Goal: Transaction & Acquisition: Download file/media

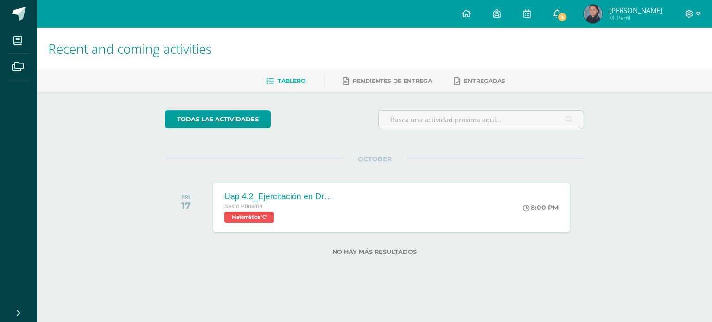
click at [566, 13] on span "3" at bounding box center [562, 17] width 10 height 10
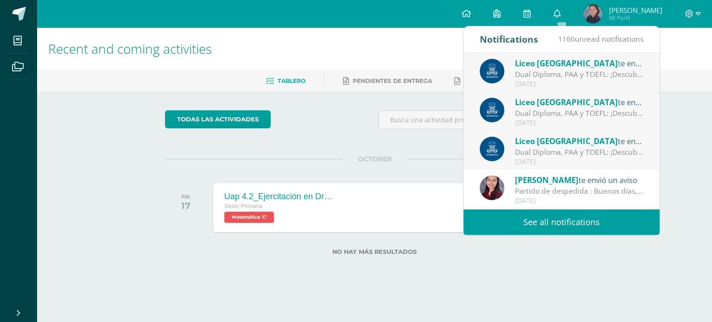
click at [589, 160] on div "[DATE]" at bounding box center [579, 162] width 129 height 8
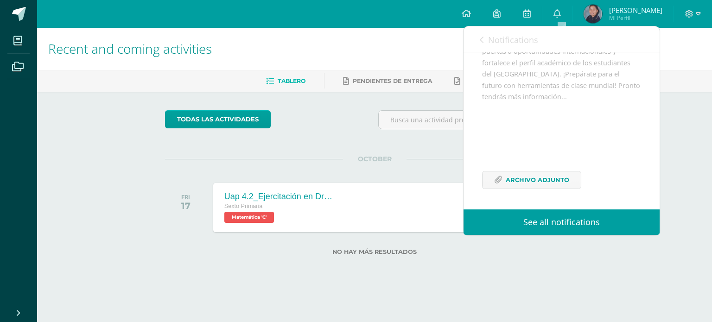
scroll to position [88, 0]
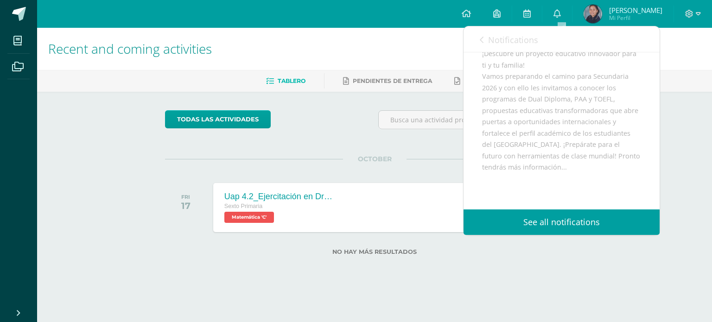
click at [536, 100] on div "¡Descubre un proyecto educativo innovador para ti y tu familia! Vamos preparand…" at bounding box center [561, 159] width 159 height 223
click at [530, 107] on div "¡Descubre un proyecto educativo innovador para ti y tu familia! Vamos preparand…" at bounding box center [561, 159] width 159 height 223
click at [540, 122] on div "¡Descubre un proyecto educativo innovador para ti y tu familia! Vamos preparand…" at bounding box center [561, 159] width 159 height 223
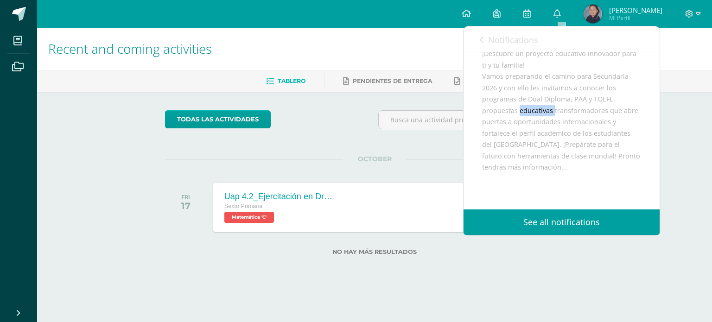
click at [540, 122] on div "¡Descubre un proyecto educativo innovador para ti y tu familia! Vamos preparand…" at bounding box center [561, 159] width 159 height 223
click at [551, 134] on div "¡Descubre un proyecto educativo innovador para ti y tu familia! Vamos preparand…" at bounding box center [561, 159] width 159 height 223
click at [606, 136] on div "¡Descubre un proyecto educativo innovador para ti y tu familia! Vamos preparand…" at bounding box center [561, 159] width 159 height 223
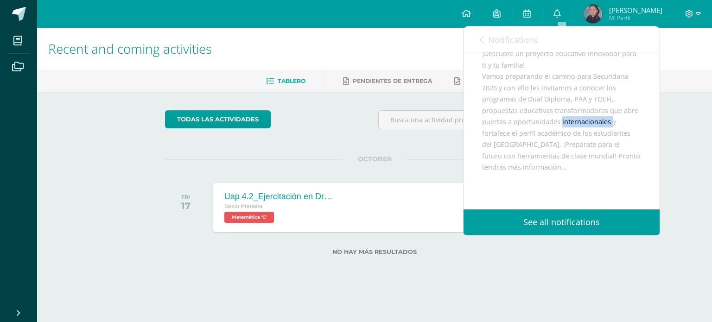
scroll to position [180, 0]
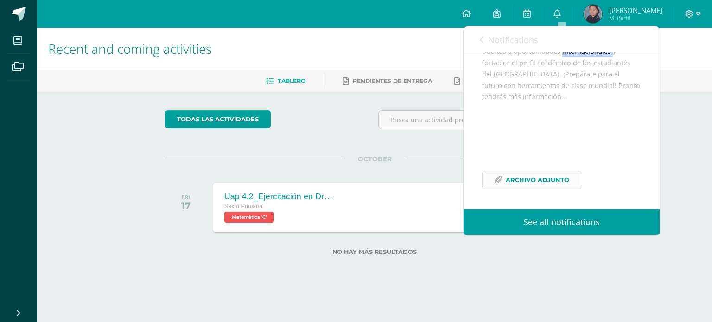
click at [555, 181] on span "Archivo Adjunto" at bounding box center [538, 180] width 64 height 17
click at [568, 15] on link "0" at bounding box center [558, 14] width 30 height 28
click at [566, 14] on link "0" at bounding box center [558, 14] width 30 height 28
click at [561, 14] on icon at bounding box center [557, 13] width 7 height 8
click at [484, 43] on link "Notifications" at bounding box center [509, 39] width 58 height 26
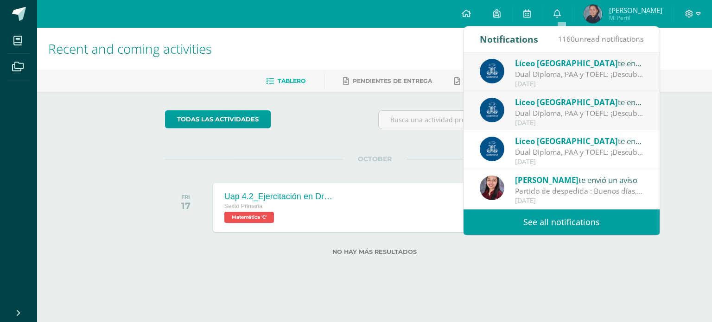
click at [560, 107] on span "Liceo [GEOGRAPHIC_DATA]" at bounding box center [566, 102] width 103 height 11
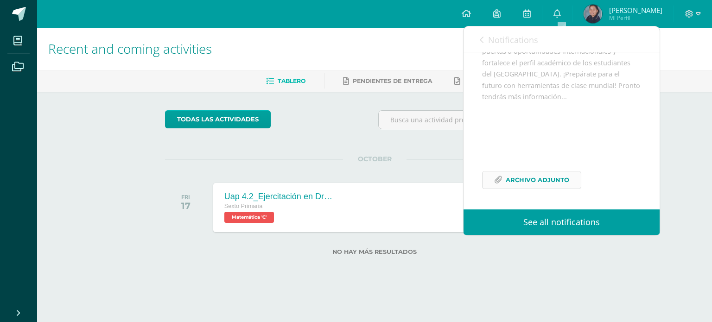
click at [542, 177] on span "Archivo Adjunto" at bounding box center [538, 180] width 64 height 17
click at [487, 38] on link "Notifications" at bounding box center [509, 39] width 58 height 26
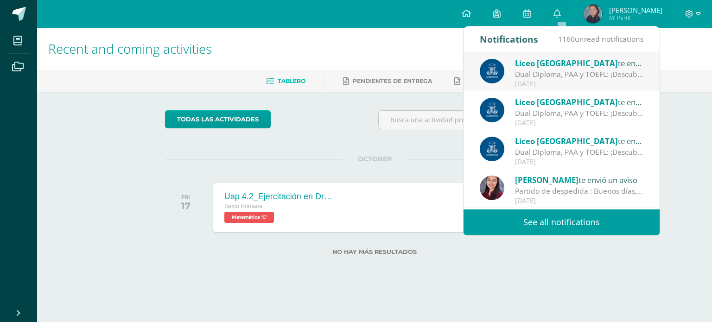
click at [555, 71] on div "Dual Diploma, PAA y TOEFL: ¡Descubre un proyecto educativo innovador para ti y …" at bounding box center [579, 74] width 129 height 11
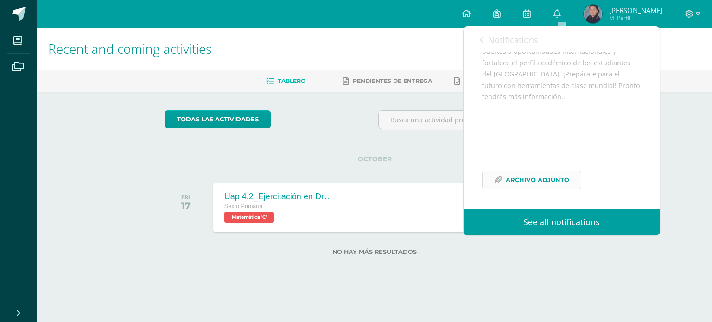
click at [546, 178] on span "Archivo Adjunto" at bounding box center [538, 180] width 64 height 17
click at [484, 39] on link "Notifications" at bounding box center [509, 39] width 58 height 26
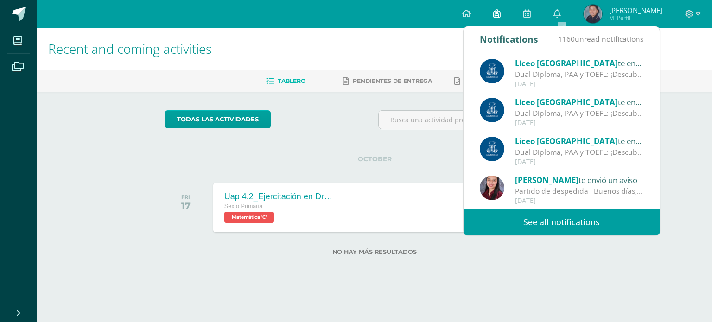
drag, startPoint x: 567, startPoint y: 18, endPoint x: 516, endPoint y: 7, distance: 51.7
click at [567, 18] on link "0" at bounding box center [558, 14] width 30 height 28
